Goal: Task Accomplishment & Management: Manage account settings

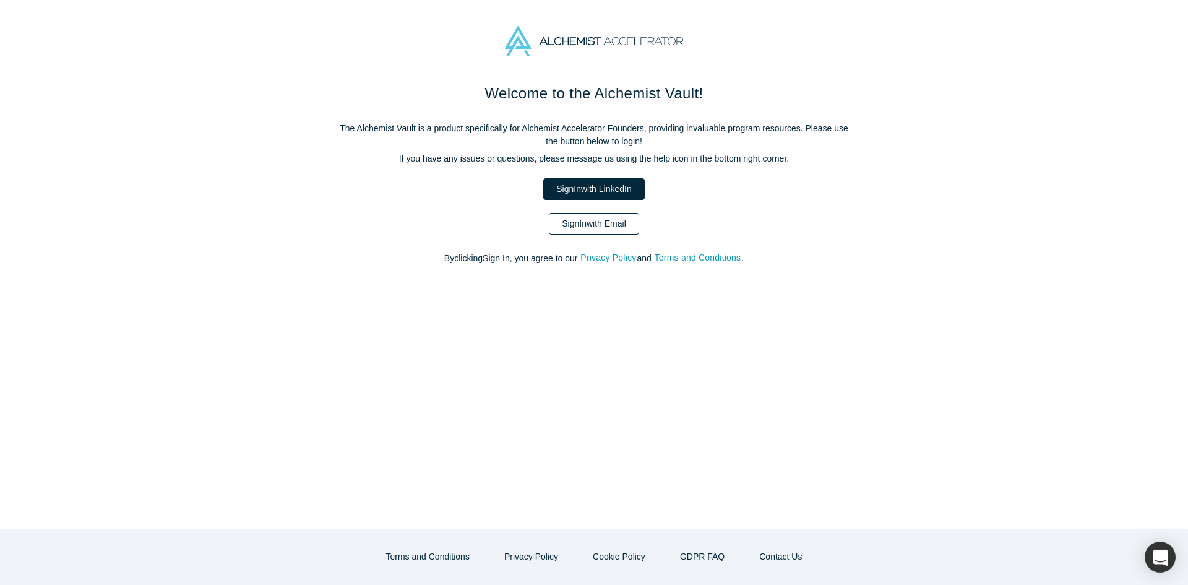
click at [588, 221] on link "Sign In with Email" at bounding box center [594, 224] width 90 height 22
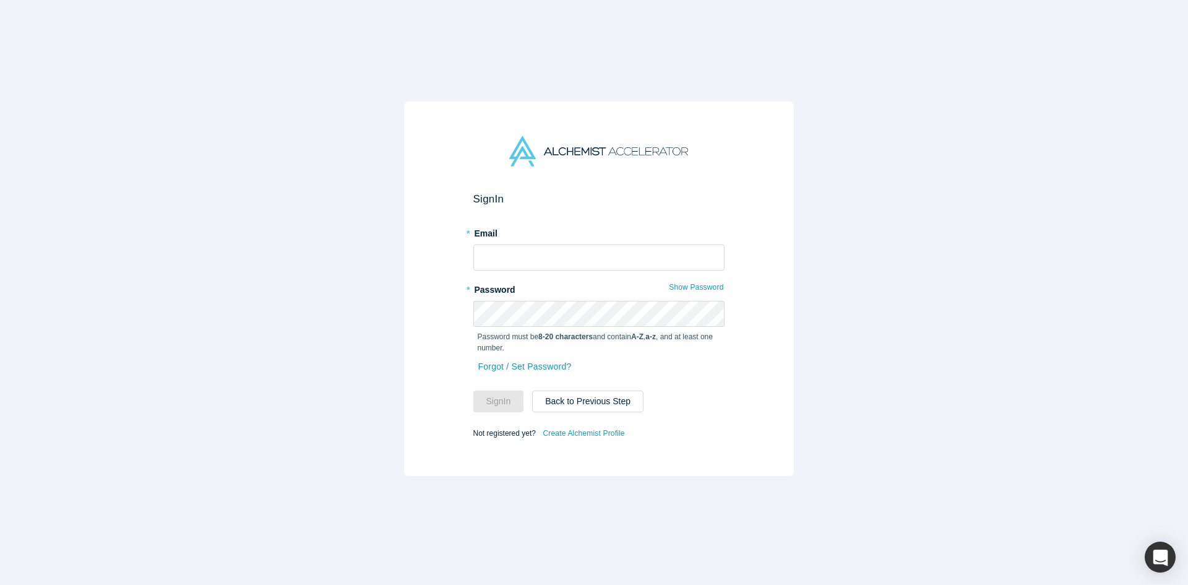
drag, startPoint x: 601, startPoint y: 235, endPoint x: 595, endPoint y: 248, distance: 13.8
click at [600, 236] on div "* Email" at bounding box center [598, 247] width 251 height 48
click at [595, 248] on input "text" at bounding box center [598, 257] width 251 height 26
type input "mia@alchemistaccelerator.com"
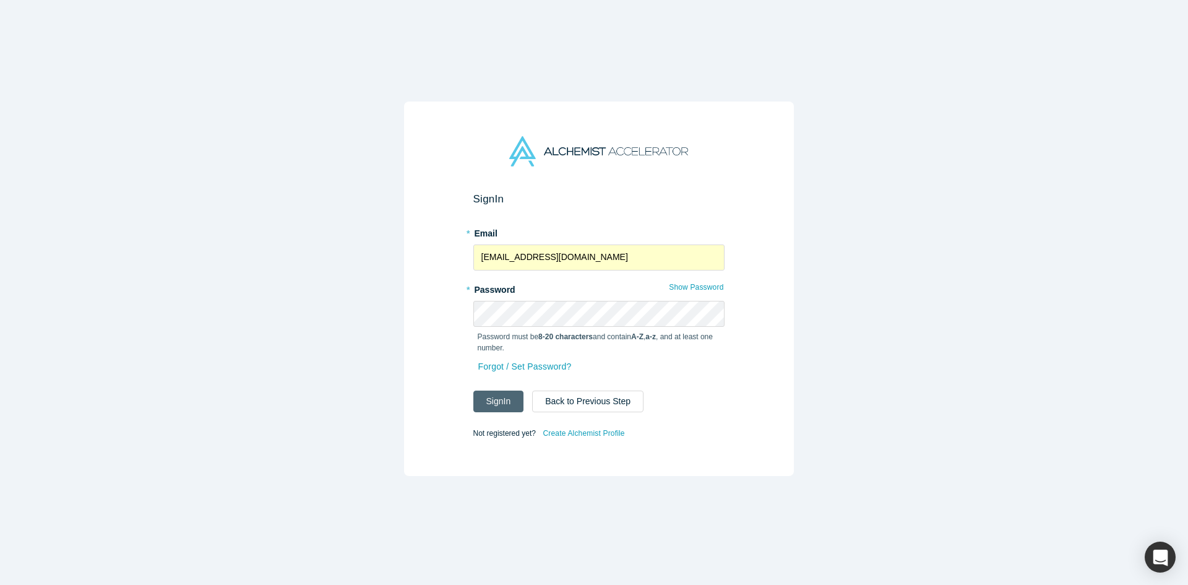
click at [501, 395] on button "Sign In" at bounding box center [498, 401] width 51 height 22
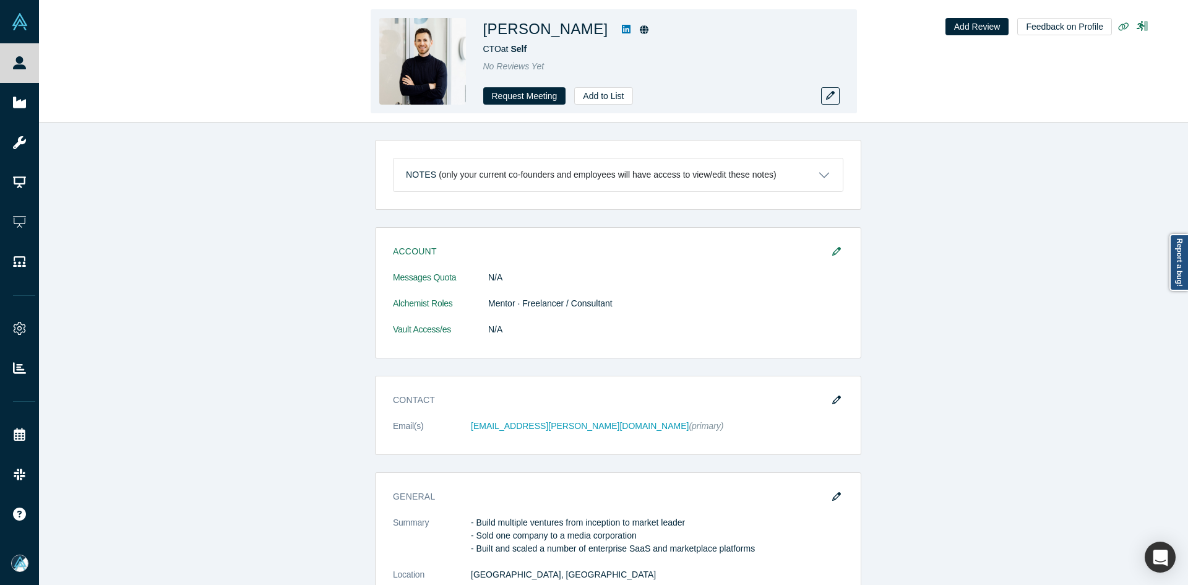
click at [622, 29] on icon at bounding box center [626, 29] width 9 height 10
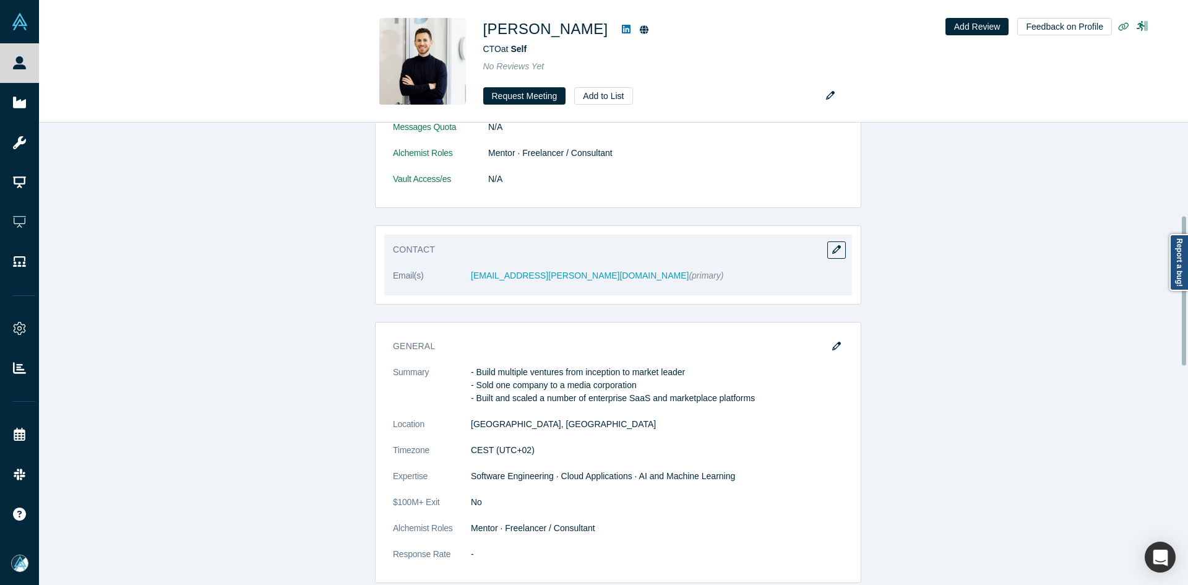
scroll to position [309, 0]
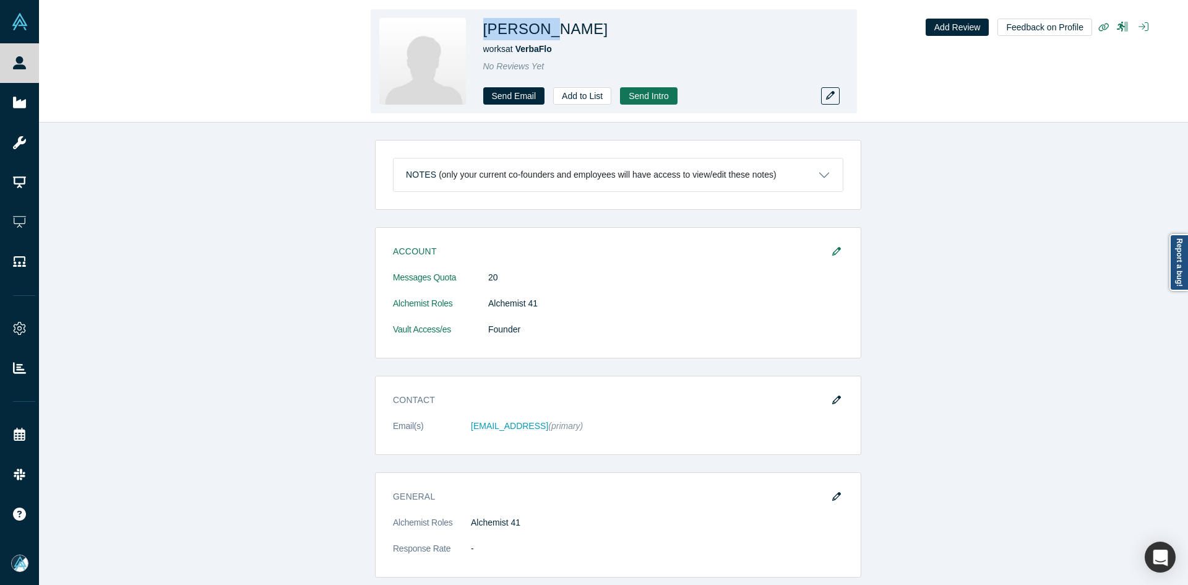
copy h1 "Abhishek"
drag, startPoint x: 543, startPoint y: 28, endPoint x: 483, endPoint y: 32, distance: 60.2
click at [483, 32] on h1 "[PERSON_NAME]" at bounding box center [545, 29] width 125 height 22
click at [825, 93] on button "button" at bounding box center [830, 95] width 19 height 17
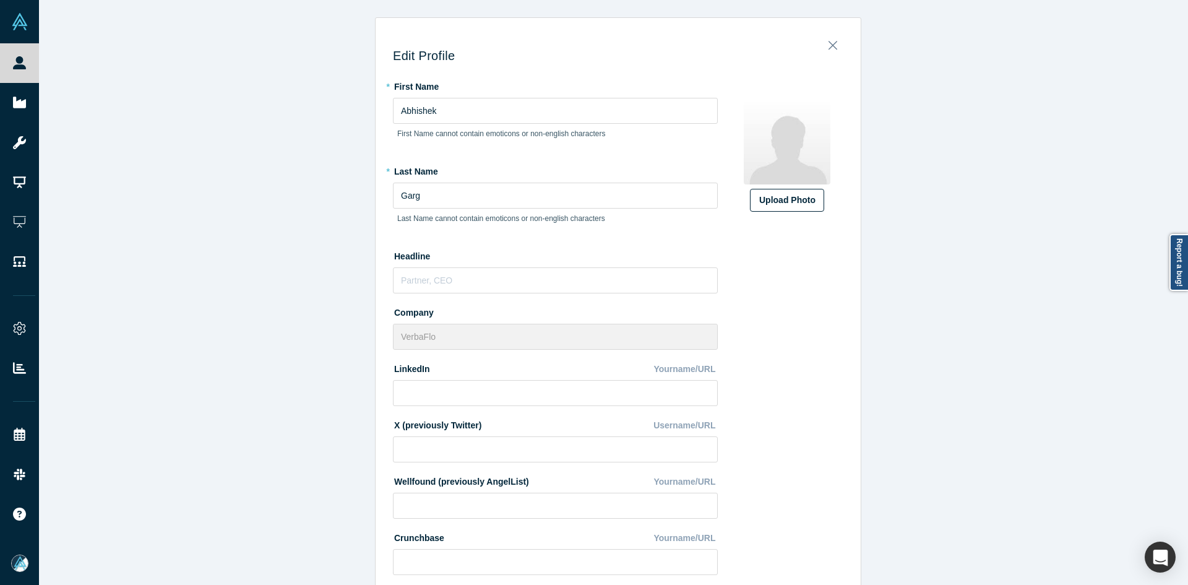
click at [785, 200] on div "Upload Photo" at bounding box center [787, 200] width 56 height 13
click at [0, 0] on input "Upload Photo" at bounding box center [0, 0] width 0 height 0
click at [786, 220] on div "Upload Photo Zoom Save Remove Upload New" at bounding box center [787, 459] width 113 height 767
click at [783, 194] on div "Upload Photo" at bounding box center [787, 200] width 56 height 13
click at [0, 0] on input "Upload Photo" at bounding box center [0, 0] width 0 height 0
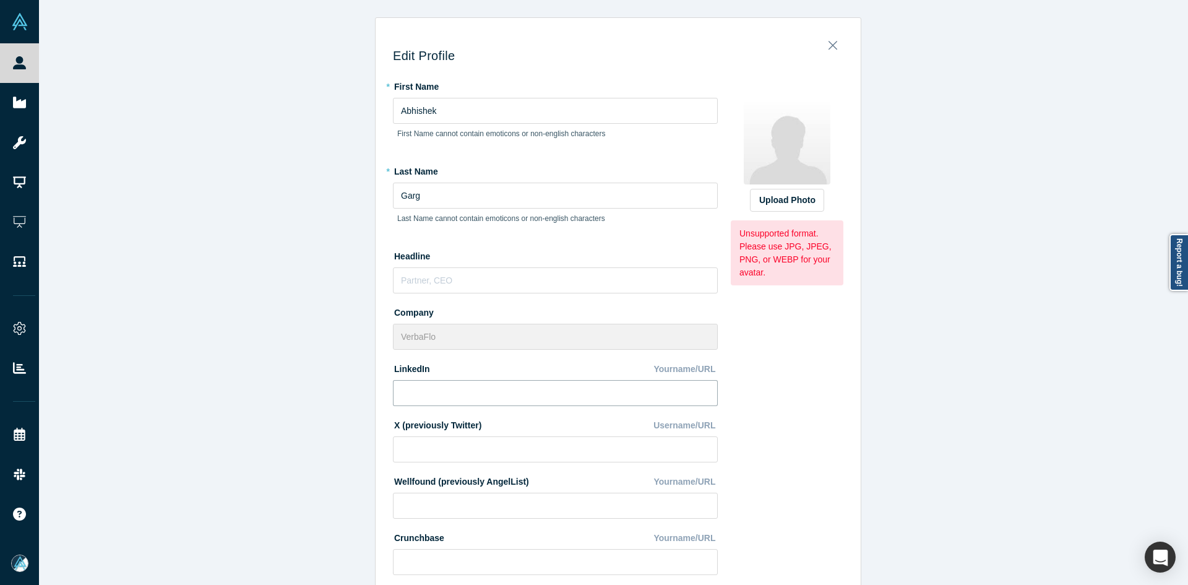
click at [458, 401] on input at bounding box center [555, 393] width 325 height 26
paste input "in.linkedin.com/in/abhishek-garg-9b4a3851"
type input "in.linkedin.com/in/abhishek-garg-9b4a3851"
click at [780, 216] on div "Upload Photo Zoom Save Remove Upload New Unsupported format. Please use JPG, JP…" at bounding box center [787, 180] width 113 height 209
click at [788, 204] on div "Upload Photo" at bounding box center [787, 200] width 56 height 13
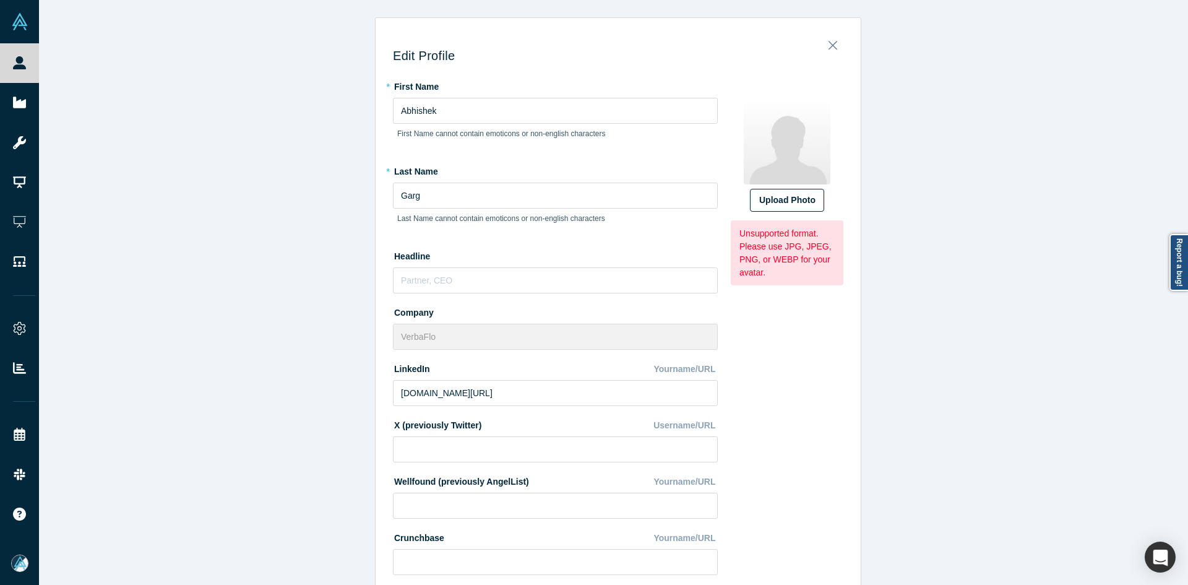
click at [0, 0] on input "Upload Photo" at bounding box center [0, 0] width 0 height 0
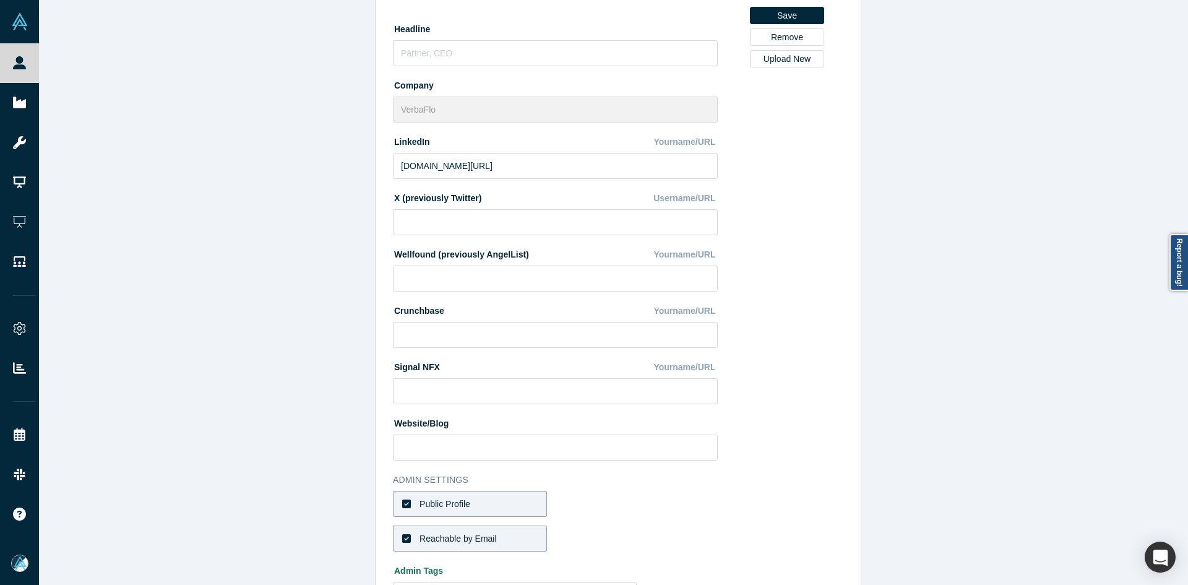
scroll to position [333, 0]
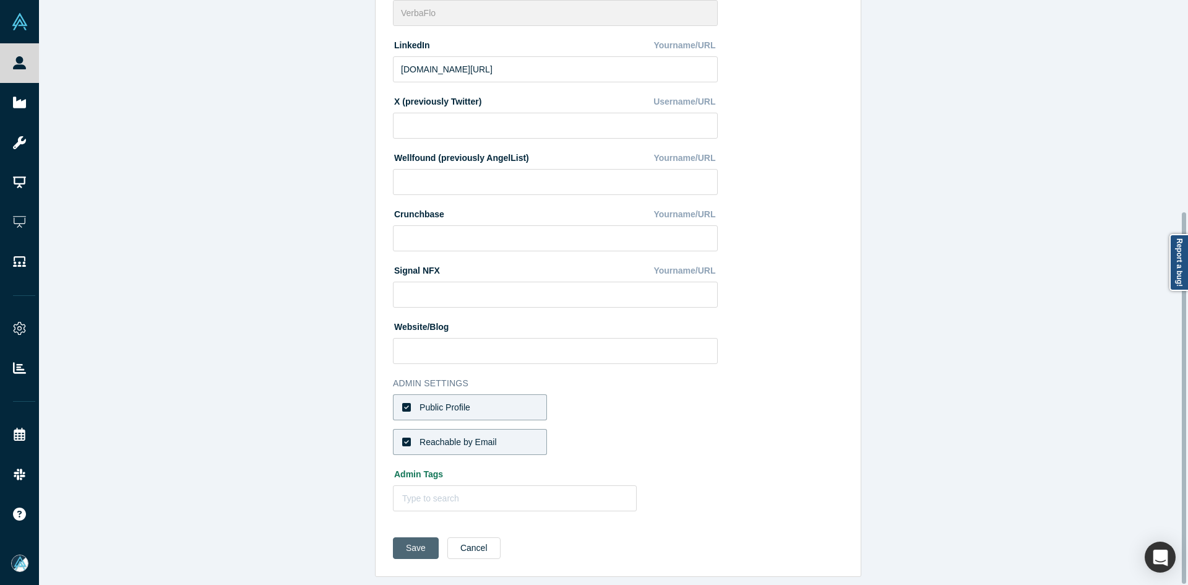
click at [407, 543] on button "Save" at bounding box center [416, 548] width 46 height 22
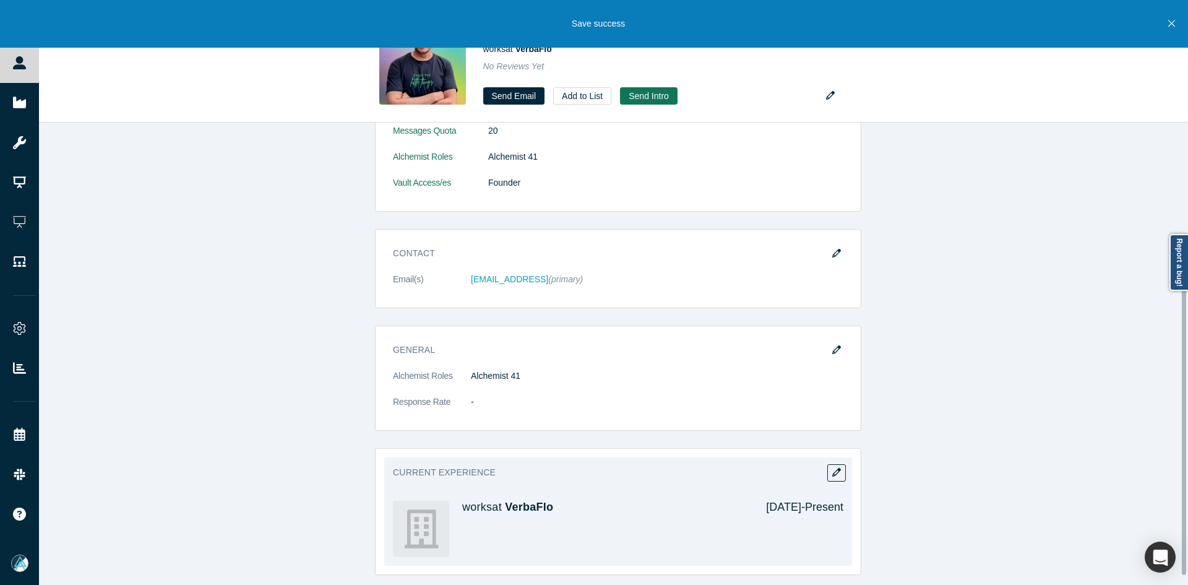
scroll to position [273, 0]
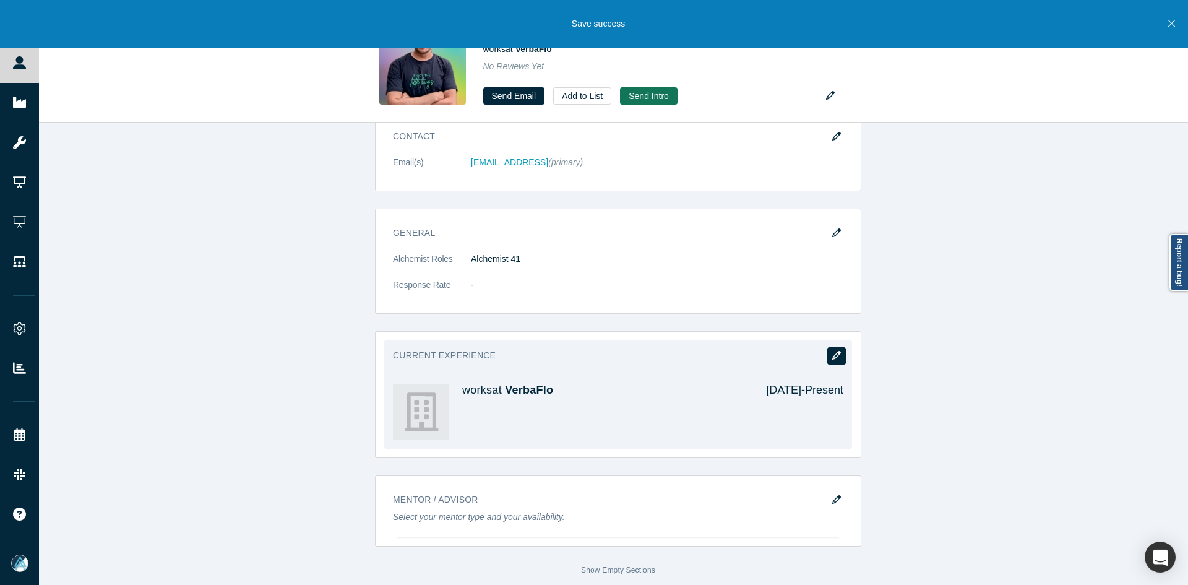
click at [827, 348] on button "button" at bounding box center [836, 355] width 19 height 17
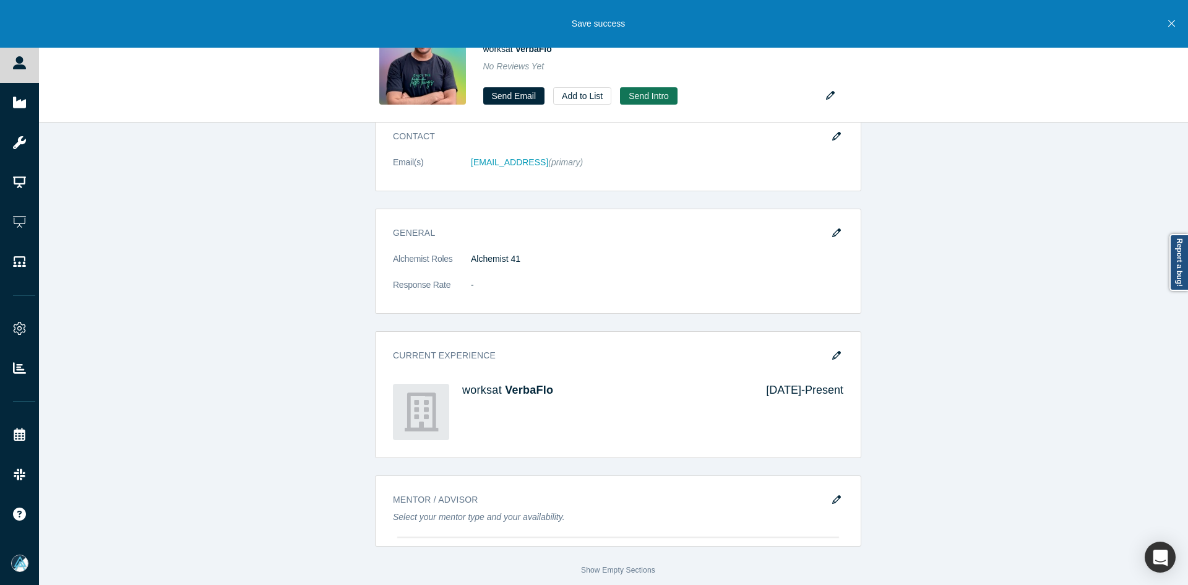
scroll to position [0, 0]
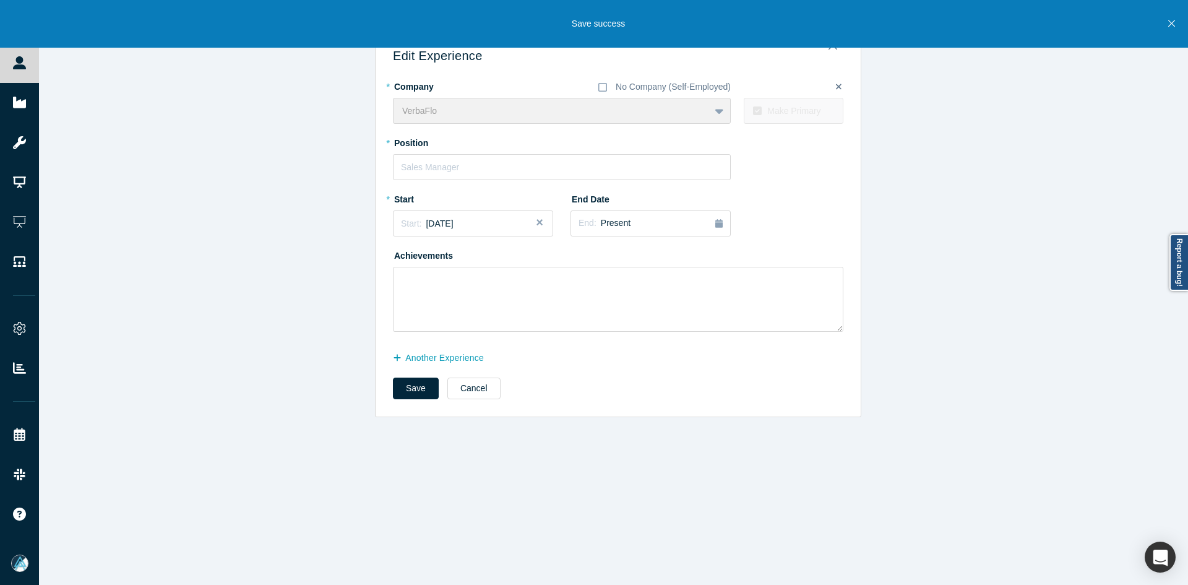
click at [486, 186] on div "* Company No Company (Self-Employed) VerbaFlo To pick up a draggable item, pres…" at bounding box center [618, 204] width 450 height 256
click at [472, 168] on input "text" at bounding box center [562, 167] width 338 height 26
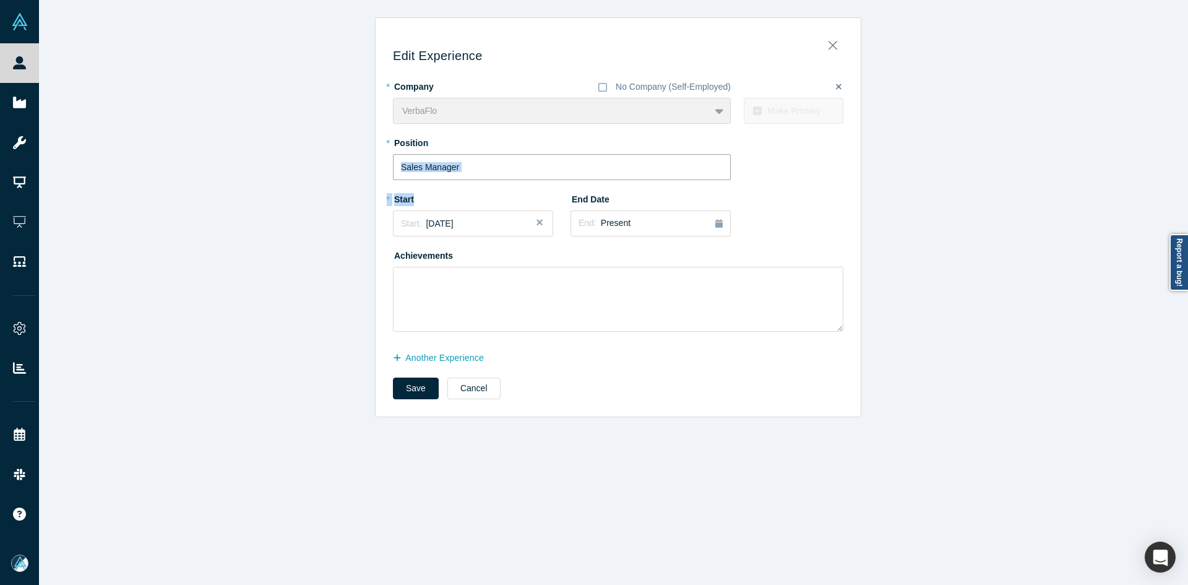
click at [473, 173] on input "text" at bounding box center [562, 167] width 338 height 26
type input "Chief Technology Officer"
click at [410, 389] on button "Save" at bounding box center [416, 388] width 46 height 22
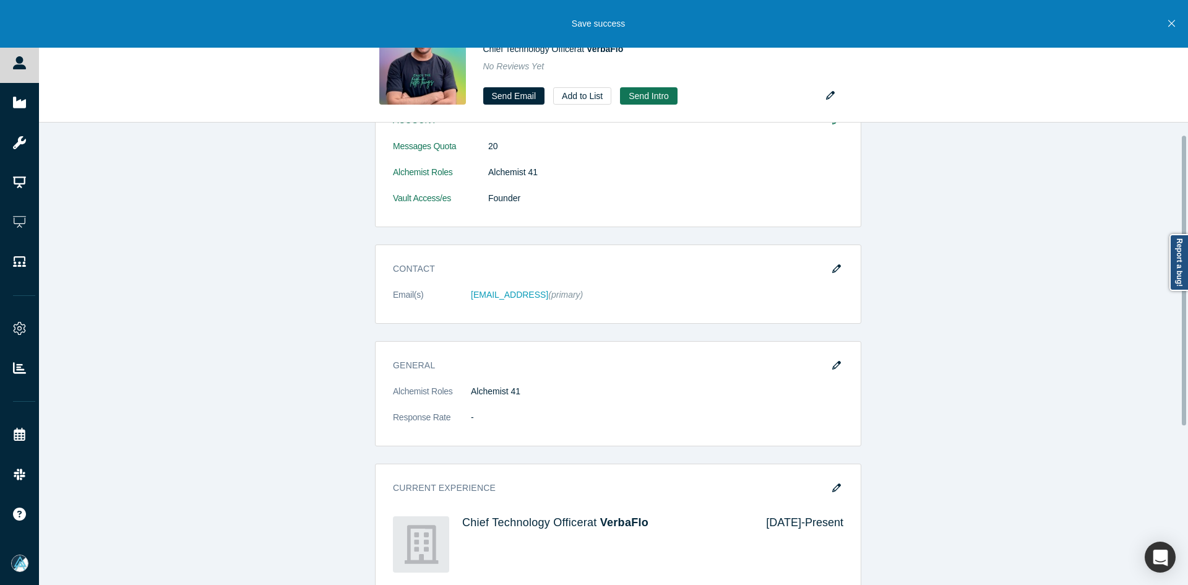
scroll to position [273, 0]
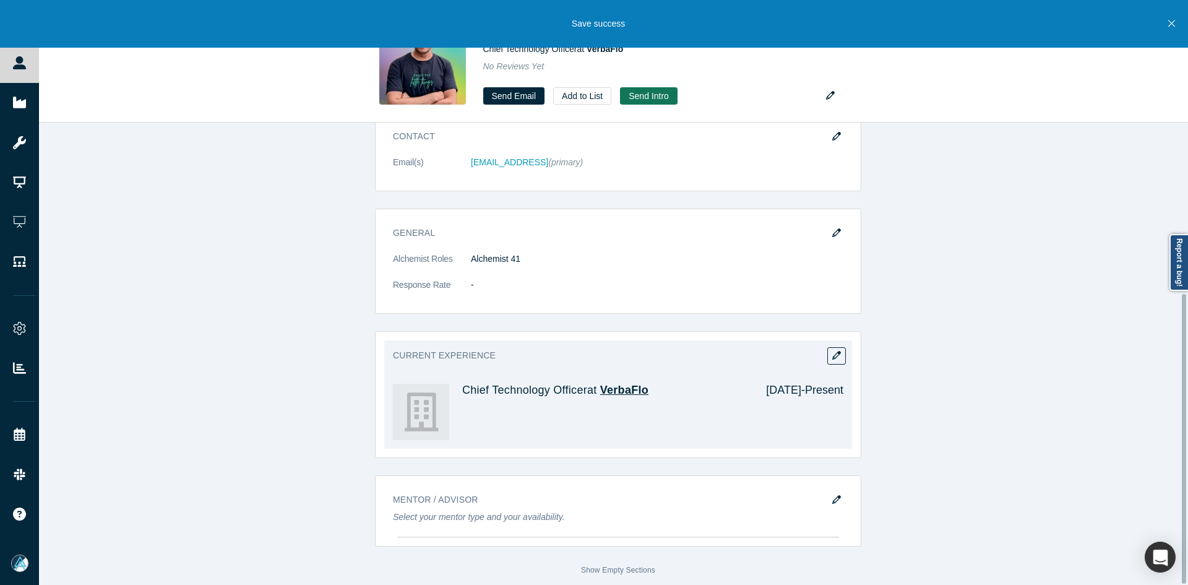
click at [618, 384] on span "VerbaFlo" at bounding box center [624, 390] width 48 height 12
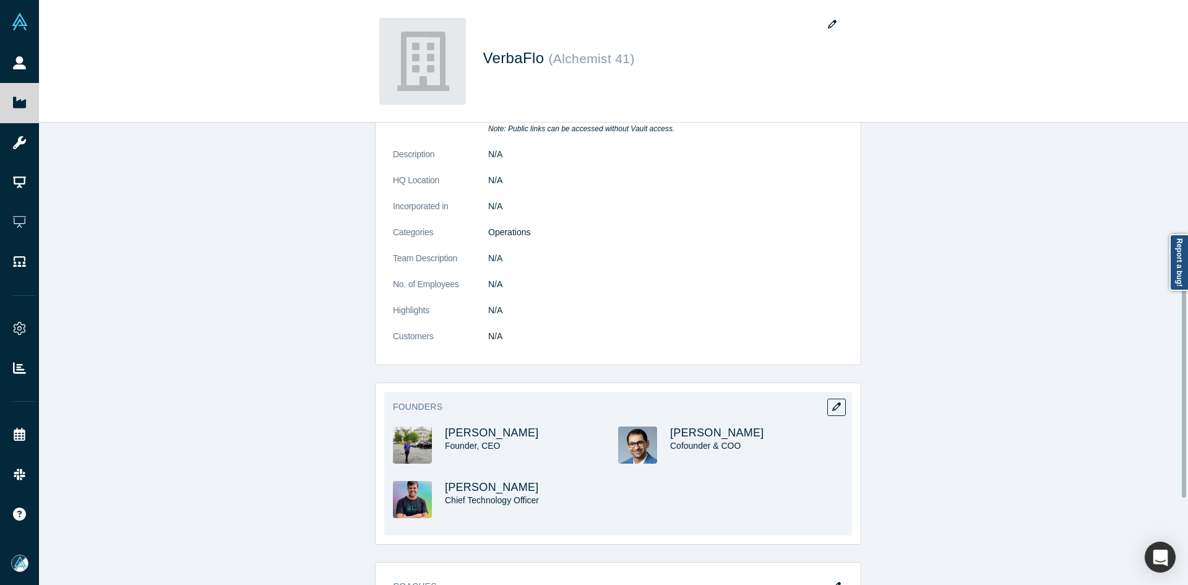
scroll to position [371, 0]
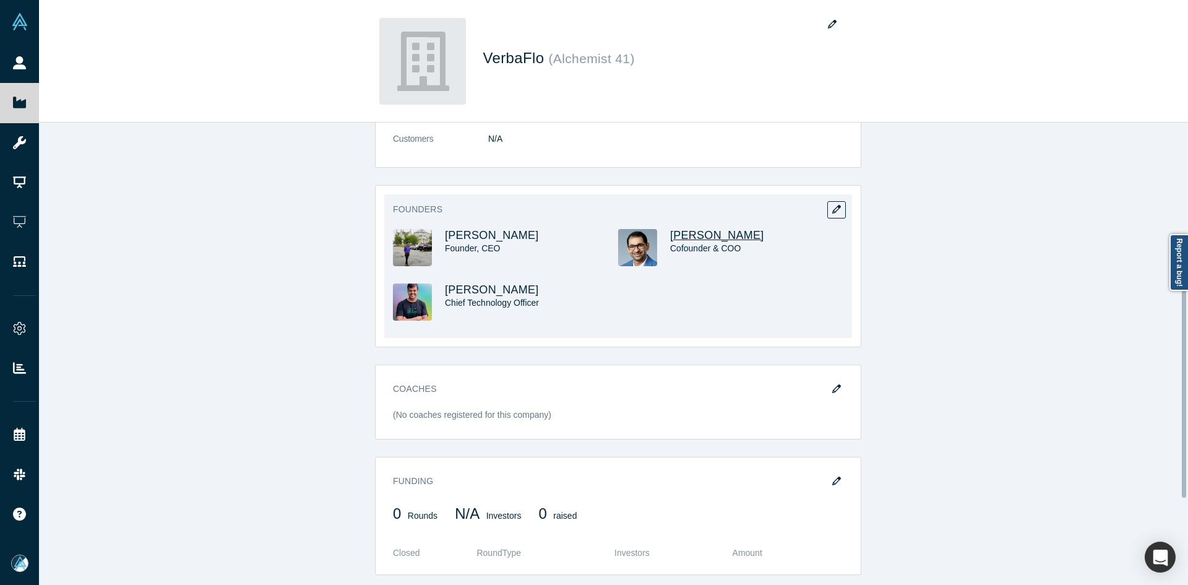
click at [698, 233] on span "[PERSON_NAME]" at bounding box center [717, 235] width 94 height 12
